Goal: Information Seeking & Learning: Learn about a topic

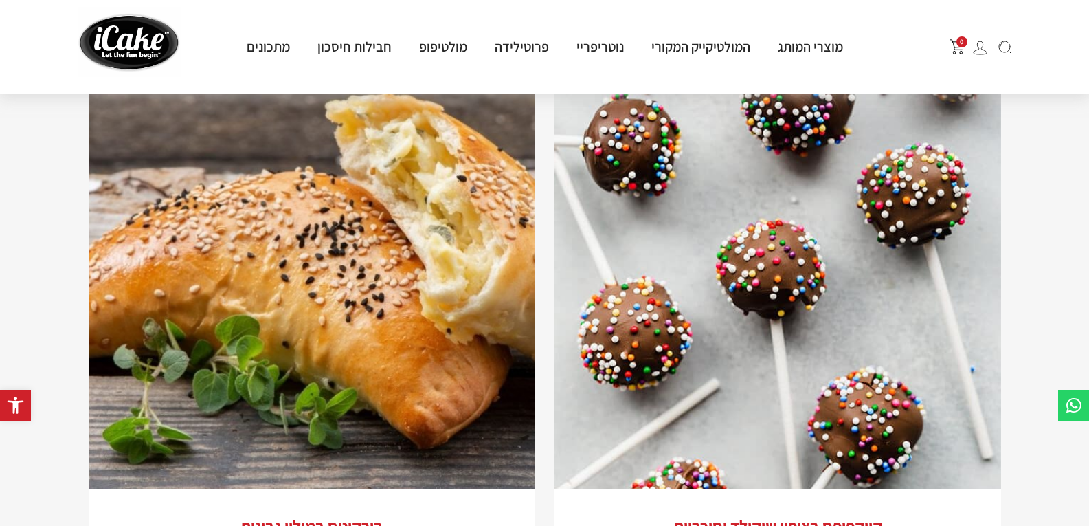
scroll to position [2268, 0]
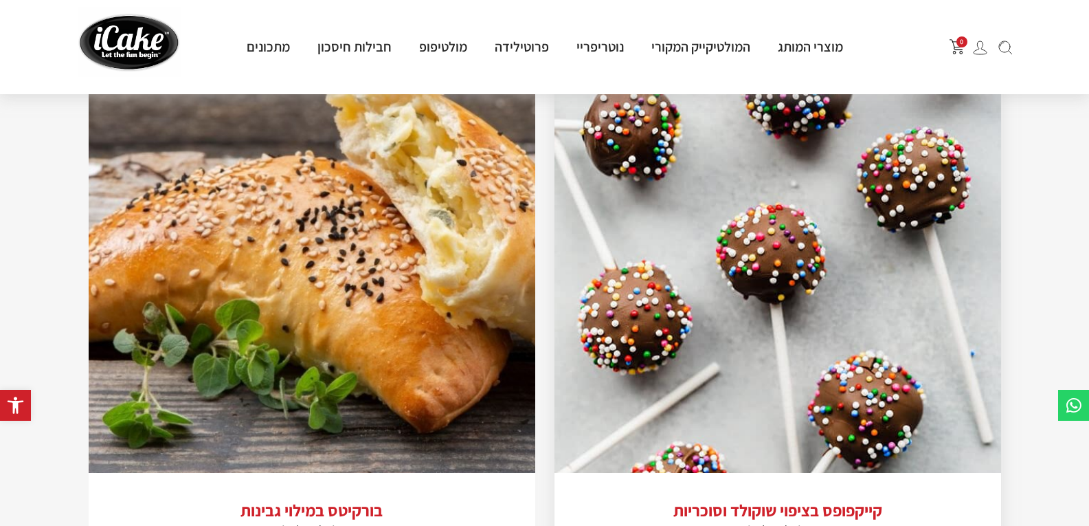
click at [706, 281] on img at bounding box center [778, 249] width 447 height 447
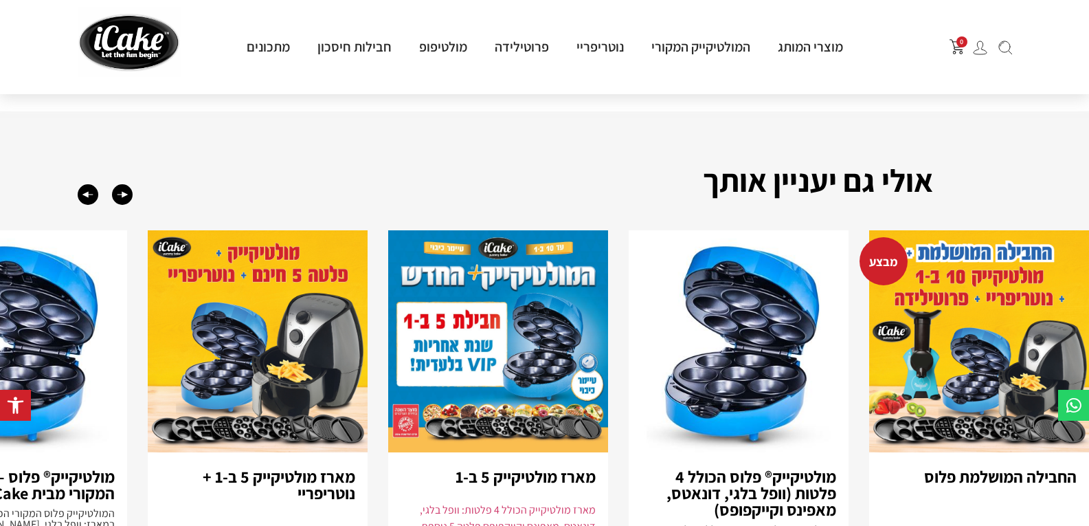
scroll to position [1855, 0]
